Goal: Task Accomplishment & Management: Manage account settings

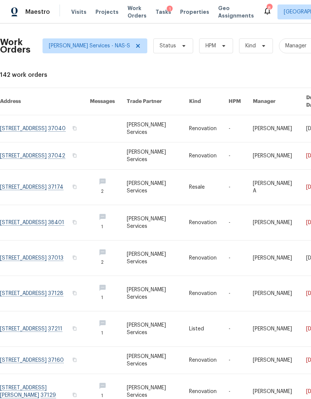
click at [73, 10] on span "Visits" at bounding box center [78, 11] width 15 height 7
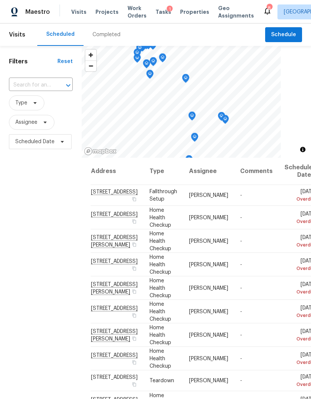
click at [28, 81] on input "text" at bounding box center [30, 85] width 43 height 12
type input "657 b"
click at [47, 101] on li "[STREET_ADDRESS]" at bounding box center [40, 102] width 62 height 13
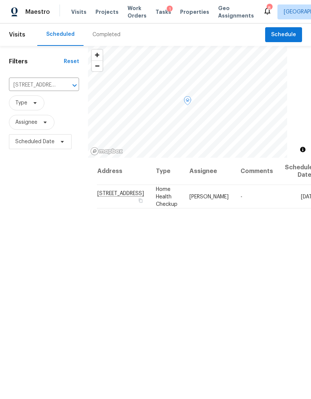
click at [0, 0] on icon at bounding box center [0, 0] width 0 height 0
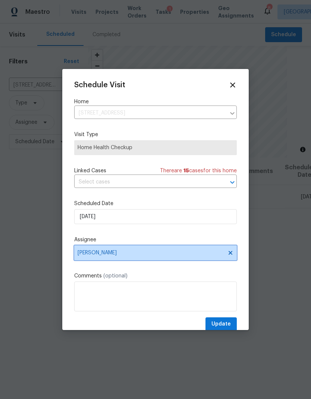
click at [156, 253] on span "[PERSON_NAME]" at bounding box center [150, 253] width 146 height 6
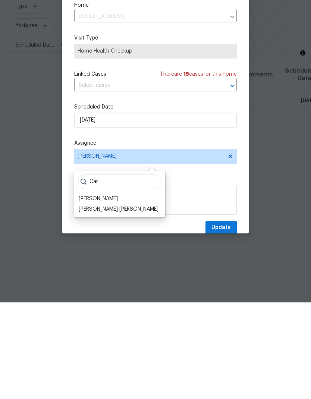
type input "Car"
click at [101, 291] on div "[PERSON_NAME]" at bounding box center [98, 294] width 39 height 7
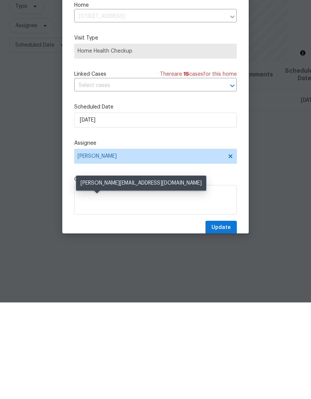
scroll to position [30, 0]
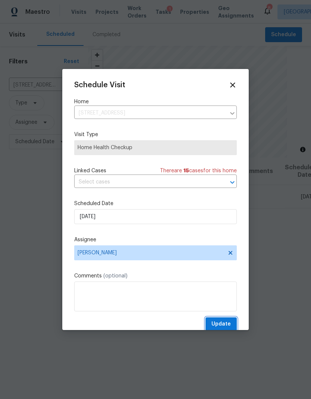
click at [227, 320] on button "Update" at bounding box center [220, 324] width 31 height 14
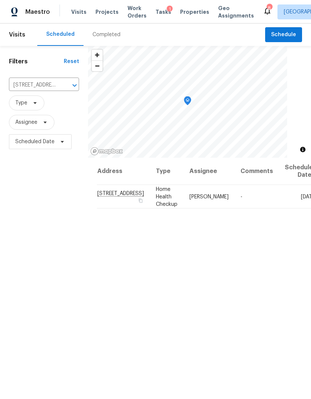
scroll to position [0, 0]
